Goal: Task Accomplishment & Management: Manage account settings

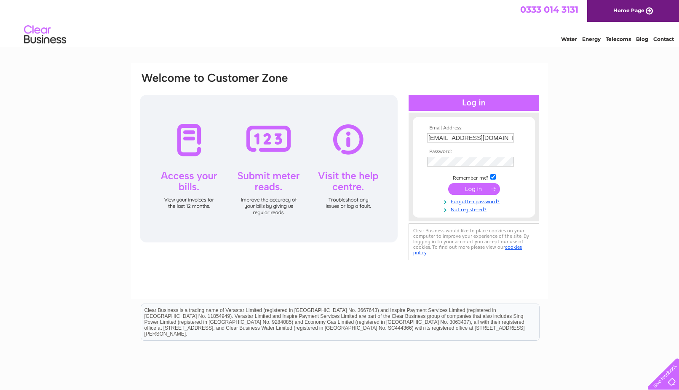
click at [479, 188] on input "submit" at bounding box center [474, 189] width 52 height 12
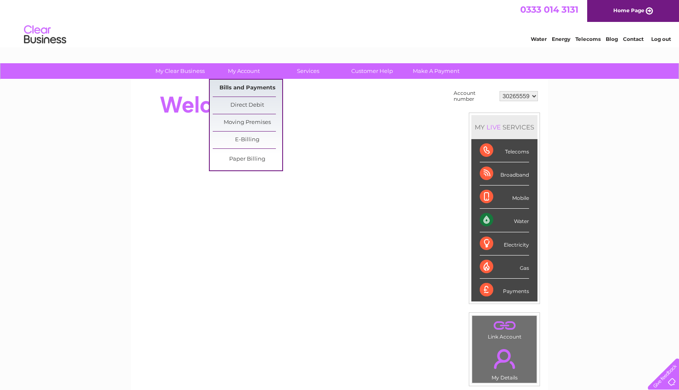
click at [233, 82] on link "Bills and Payments" at bounding box center [248, 88] width 70 height 17
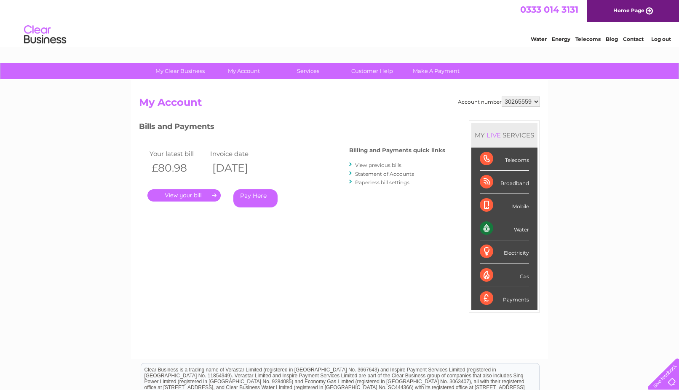
click at [200, 192] on link "." at bounding box center [184, 195] width 73 height 12
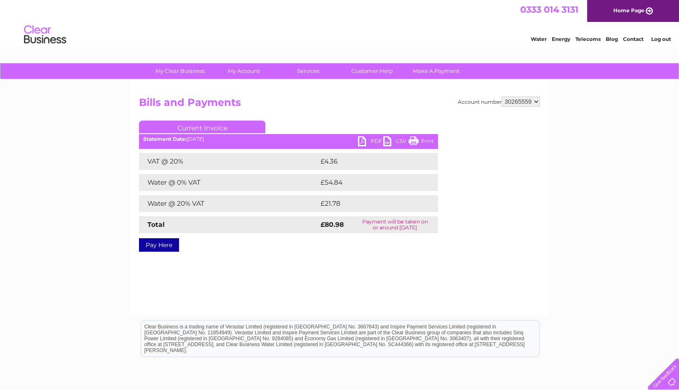
click at [376, 142] on link "PDF" at bounding box center [370, 142] width 25 height 12
click at [663, 38] on link "Log out" at bounding box center [662, 39] width 20 height 6
